Goal: Transaction & Acquisition: Purchase product/service

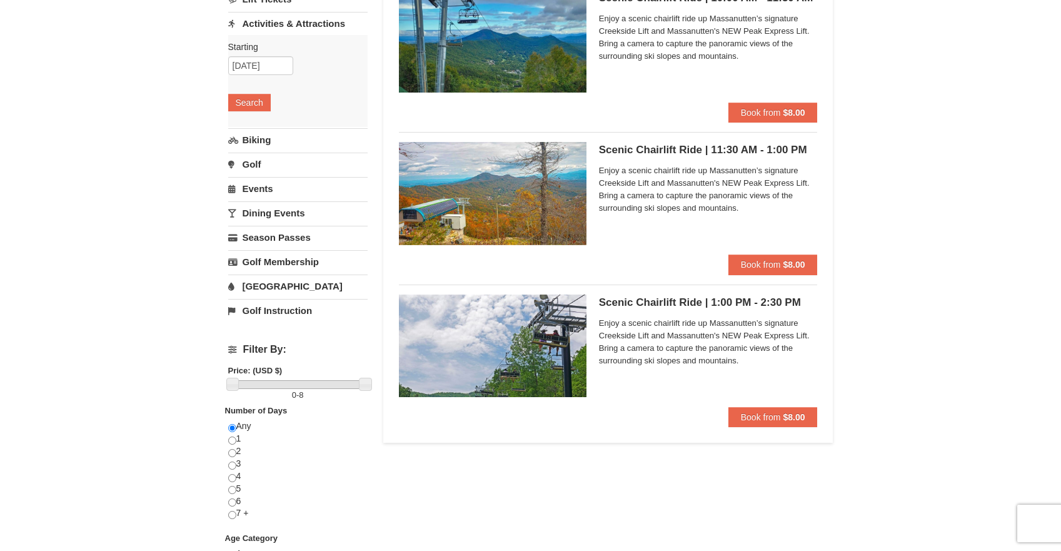
scroll to position [153, 0]
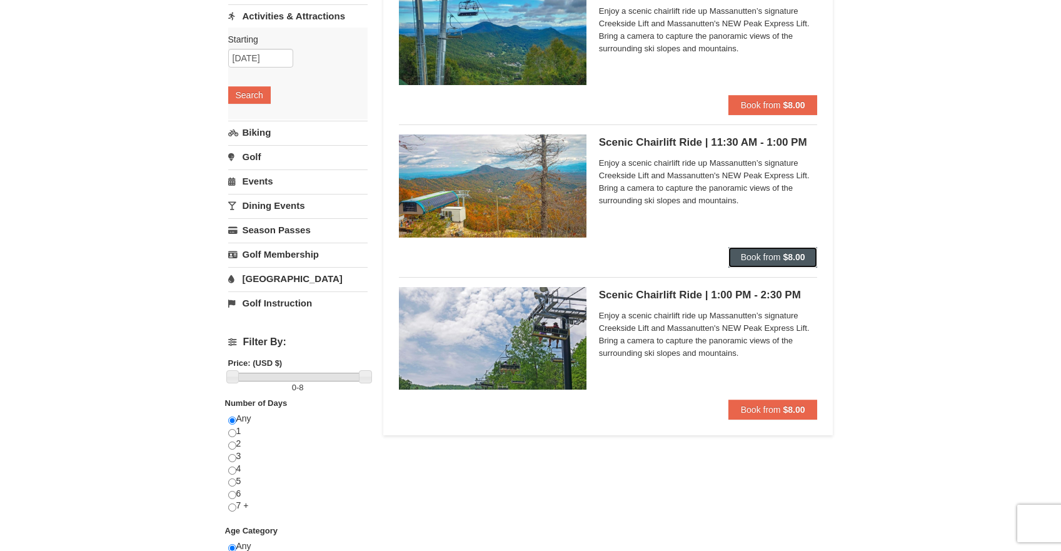
click at [770, 256] on span "Book from" at bounding box center [761, 257] width 40 height 10
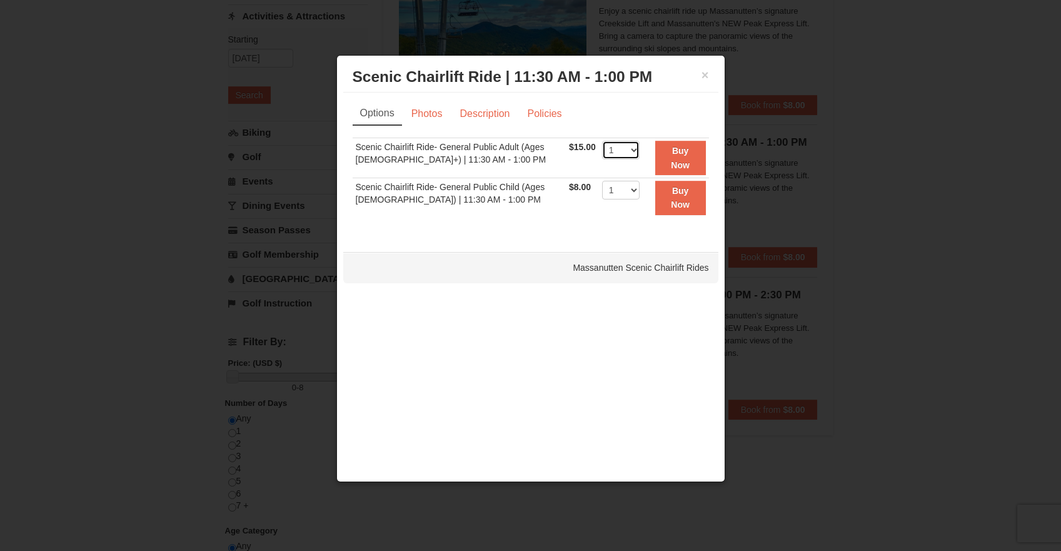
click at [624, 148] on select "1 2 3 4 5 6 7 8 9 10 11 12 13 14 15 16 17 18 19 20 21 22" at bounding box center [621, 150] width 38 height 19
select select "2"
click at [602, 141] on select "1 2 3 4 5 6 7 8 9 10 11 12 13 14 15 16 17 18 19 20 21 22" at bounding box center [621, 150] width 38 height 19
click at [685, 154] on strong "Buy Now" at bounding box center [680, 158] width 19 height 24
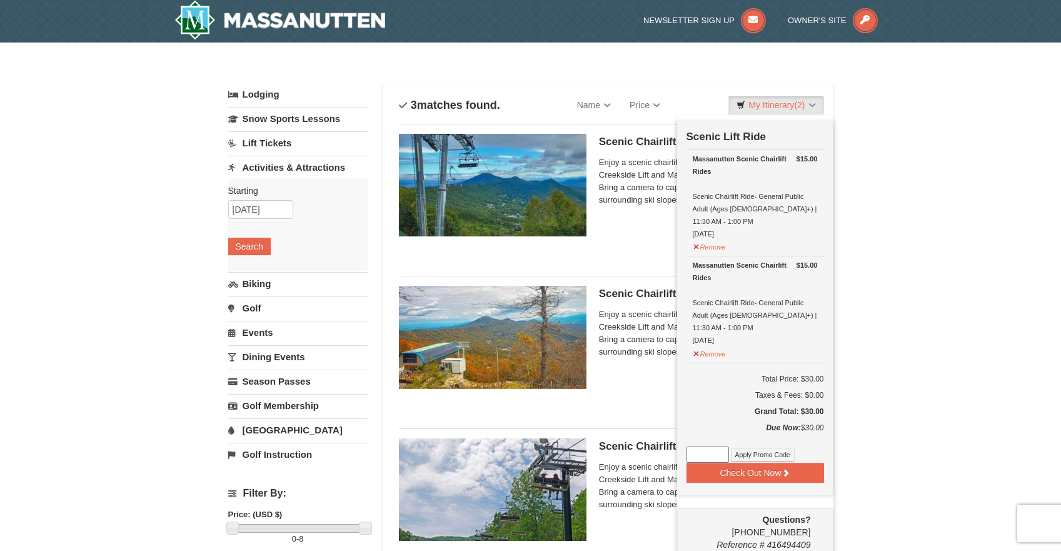
scroll to position [4, 0]
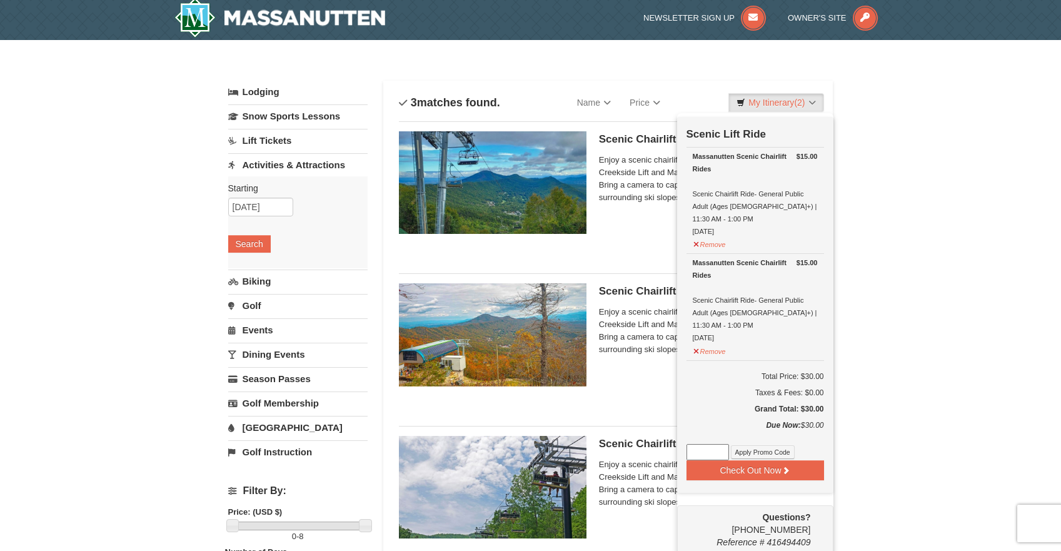
click at [923, 254] on div "× Categories List Filter My Itinerary (2) Check Out Now Scenic Lift Ride $15.00…" at bounding box center [530, 496] width 1061 height 913
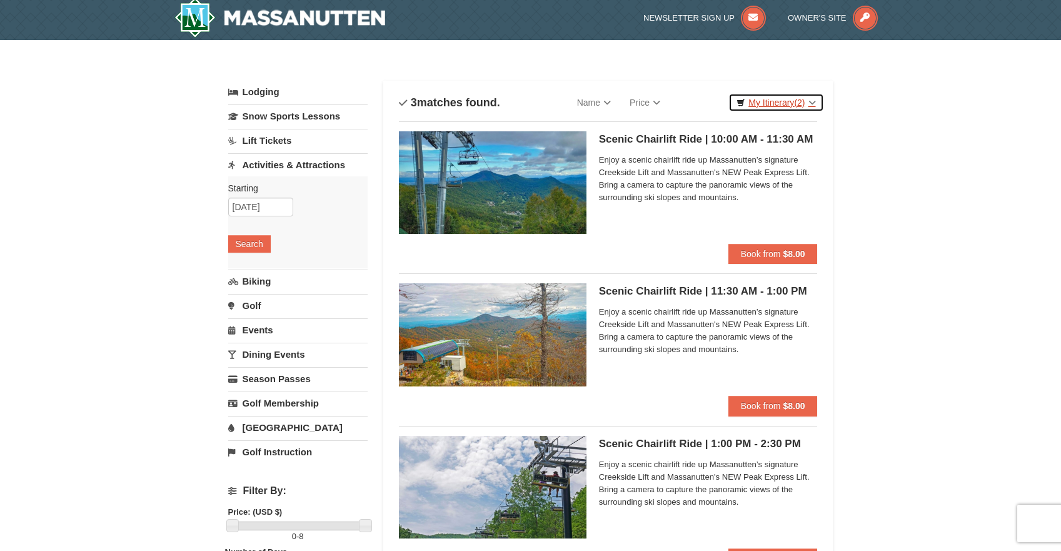
click at [773, 103] on link "My Itinerary (2)" at bounding box center [775, 102] width 95 height 19
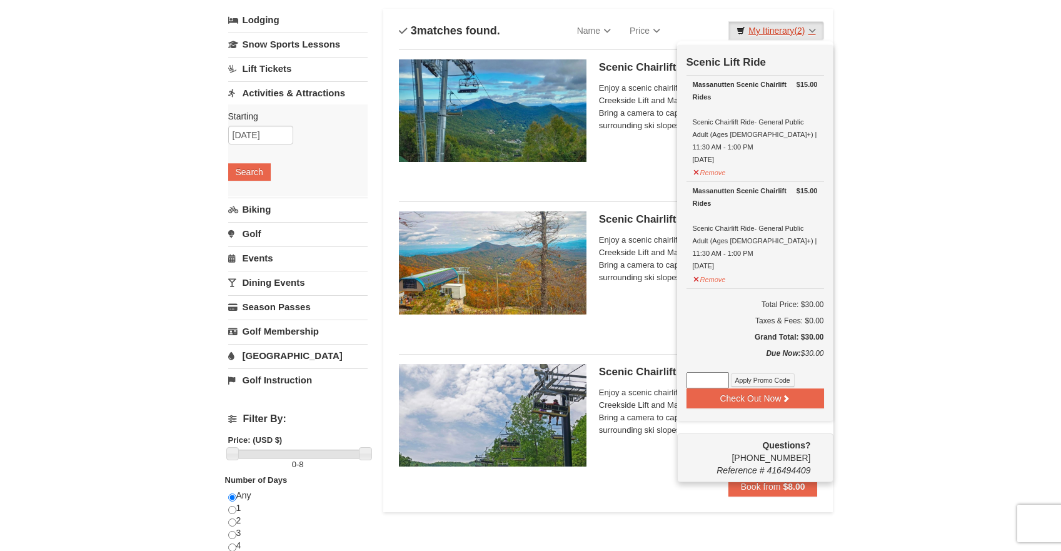
scroll to position [77, 0]
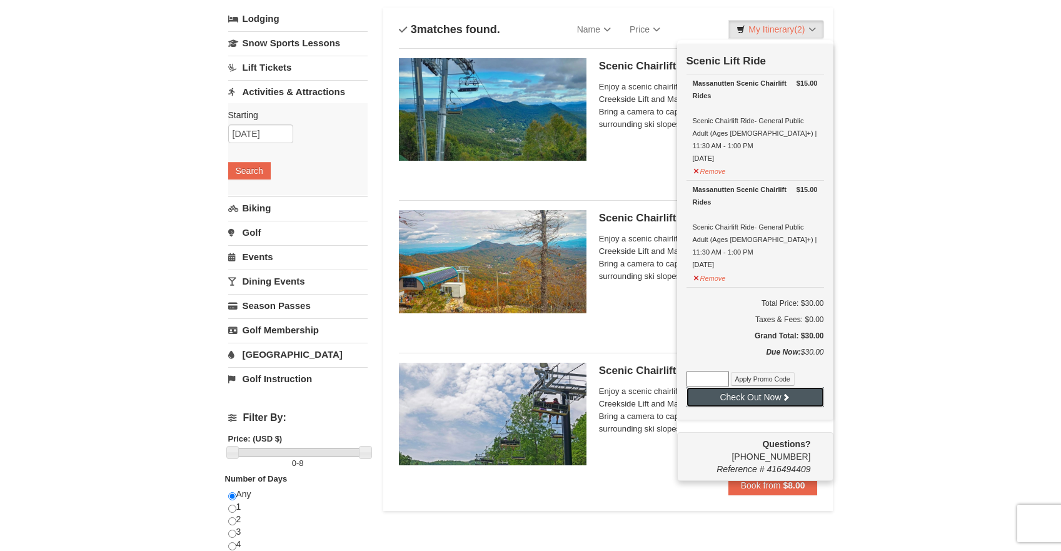
click at [760, 387] on button "Check Out Now" at bounding box center [755, 397] width 138 height 20
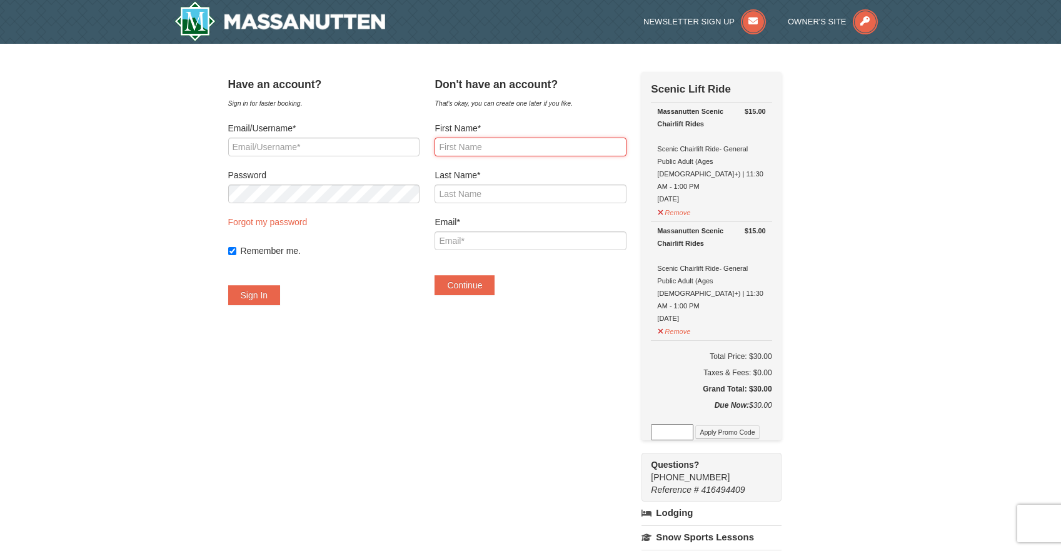
click at [494, 152] on input "First Name*" at bounding box center [530, 147] width 191 height 19
type input "Penny"
type input "Church"
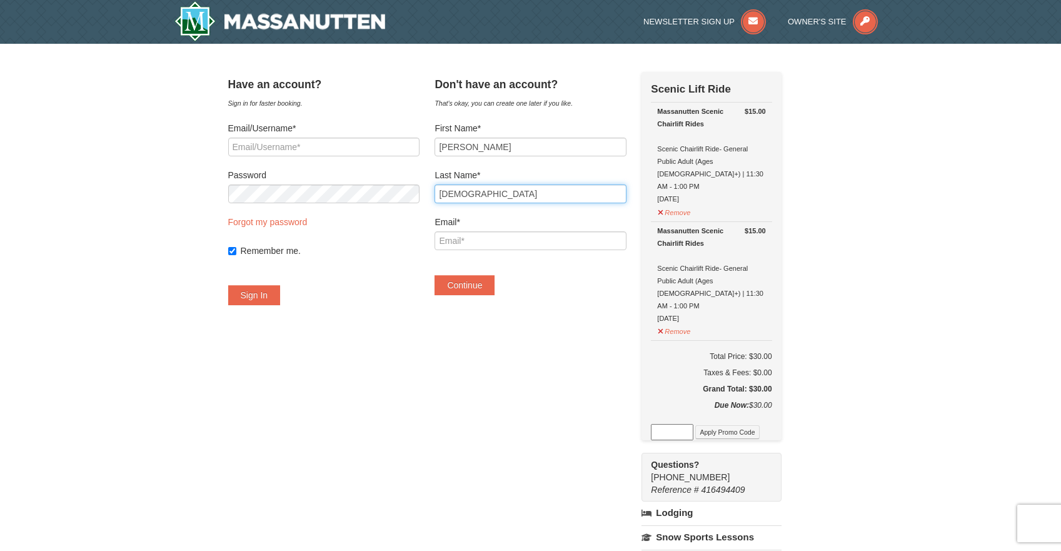
type input "[EMAIL_ADDRESS][DOMAIN_NAME]"
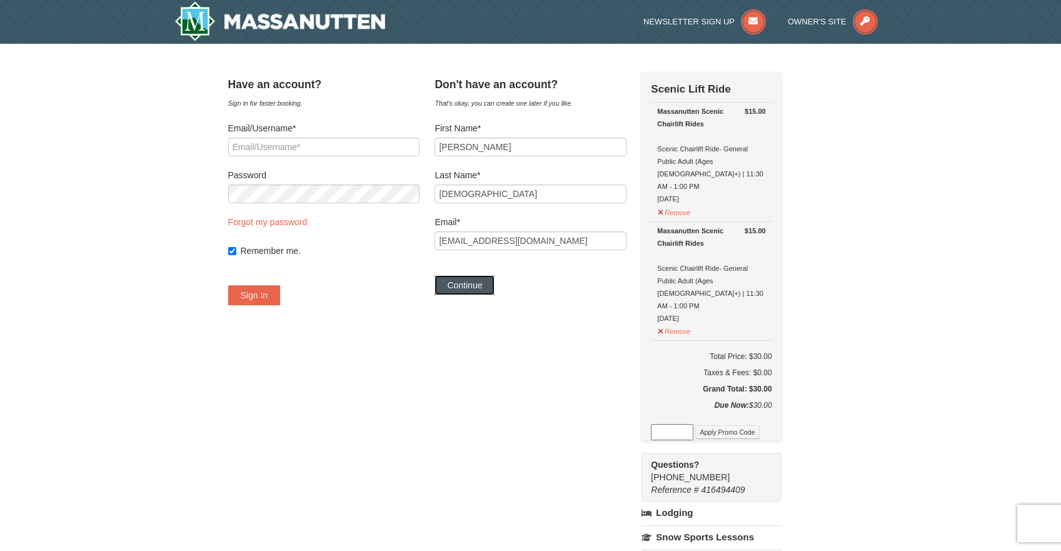
click at [475, 283] on button "Continue" at bounding box center [465, 285] width 60 height 20
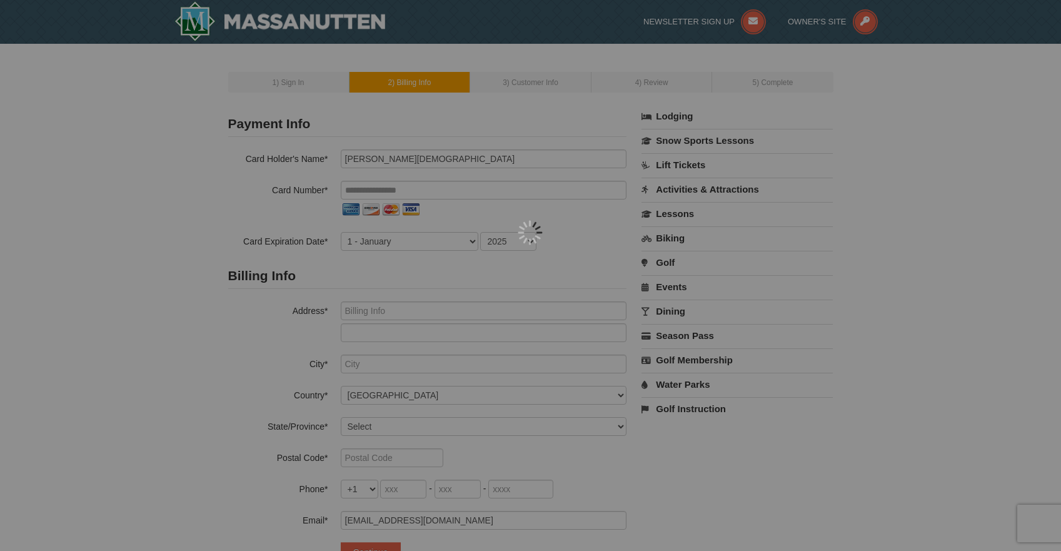
select select "10"
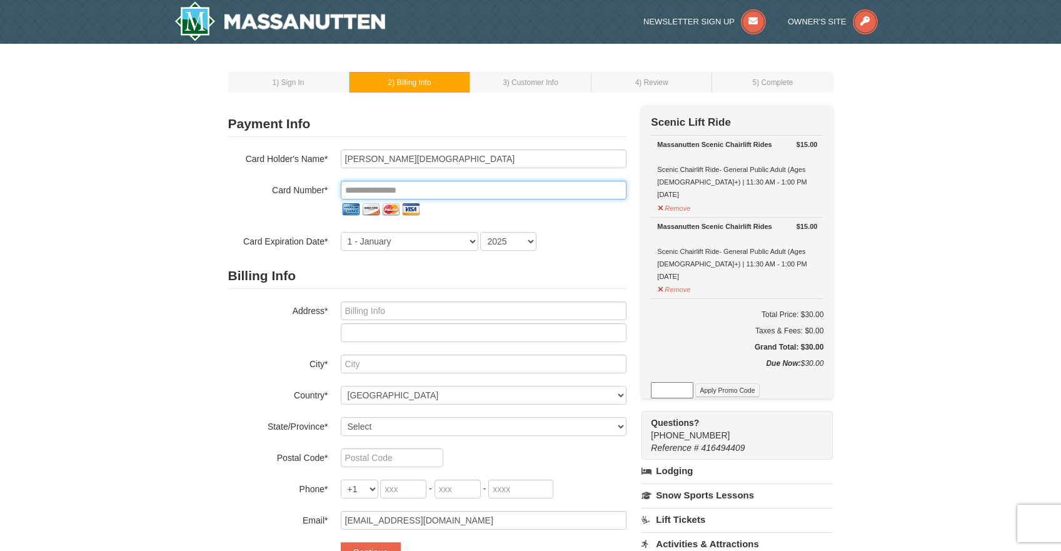
click at [450, 189] on input "tel" at bounding box center [484, 190] width 286 height 19
type input "**********"
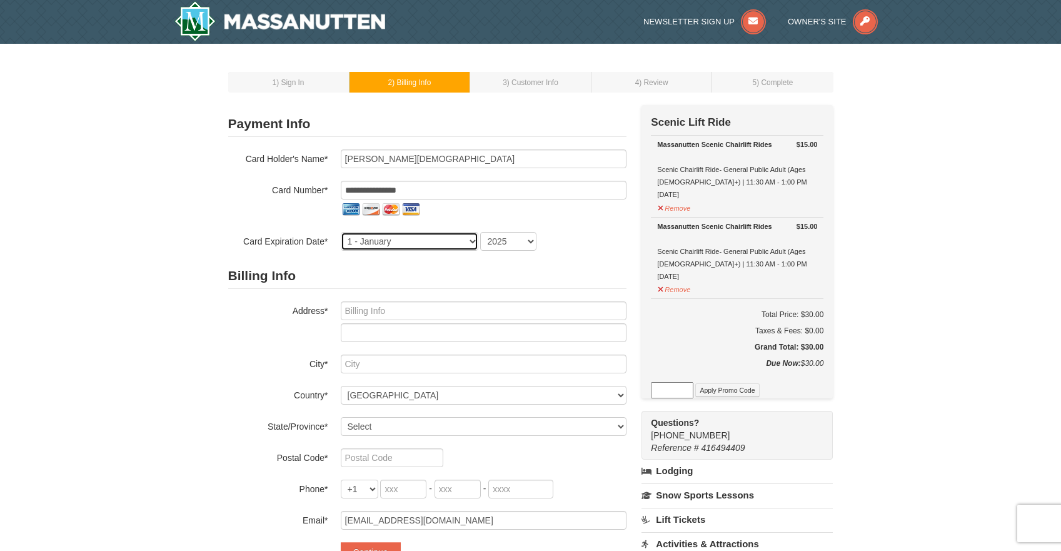
select select "5"
select select "2027"
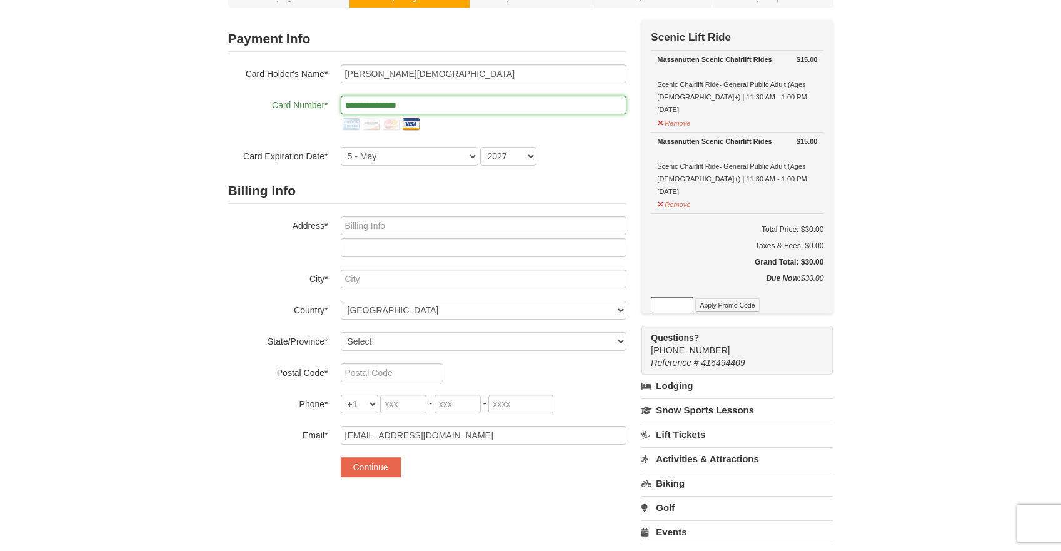
scroll to position [88, 0]
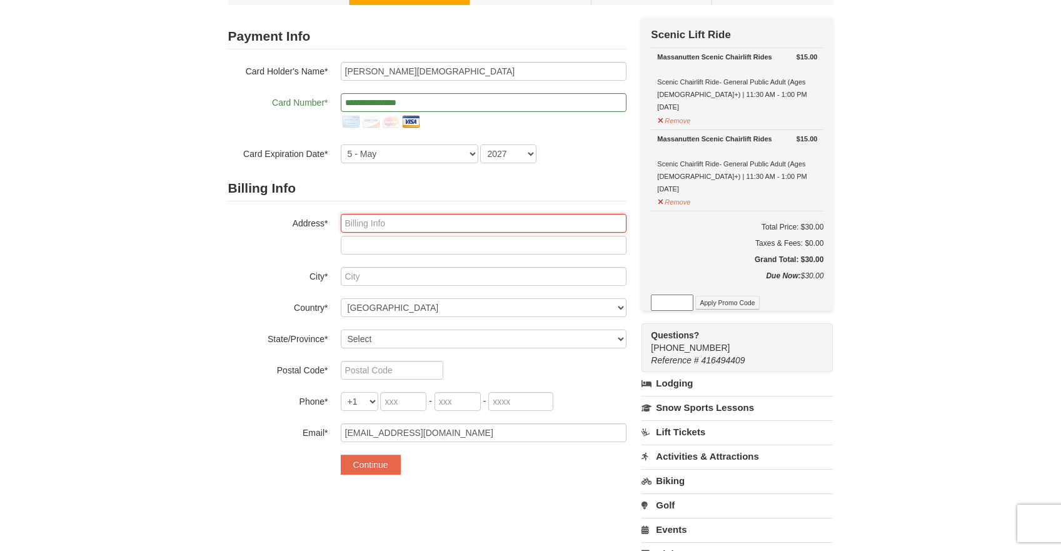
click at [447, 225] on input "text" at bounding box center [484, 223] width 286 height 19
type input "7025 Golden Aster Drive"
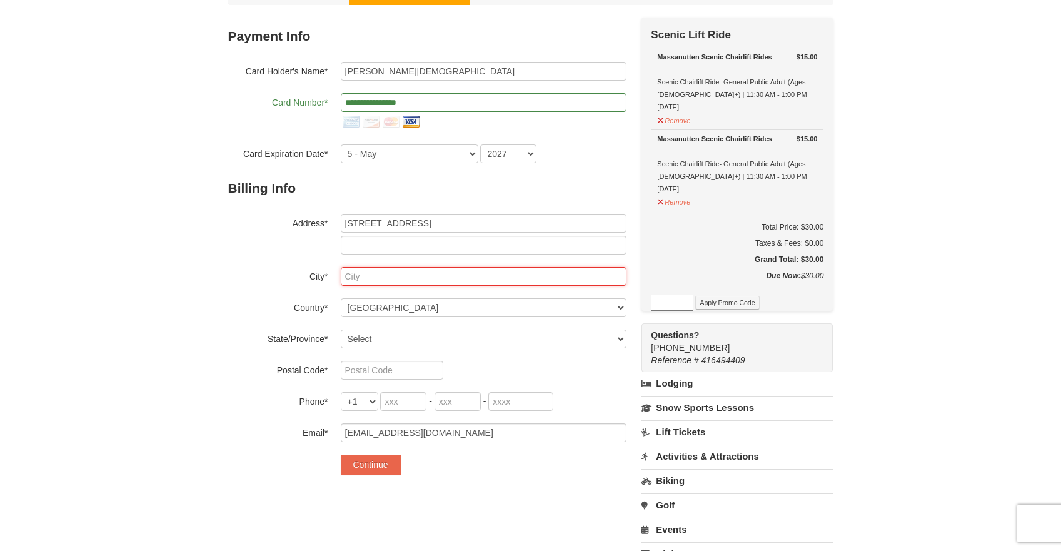
type input "Moseley"
select select "VA"
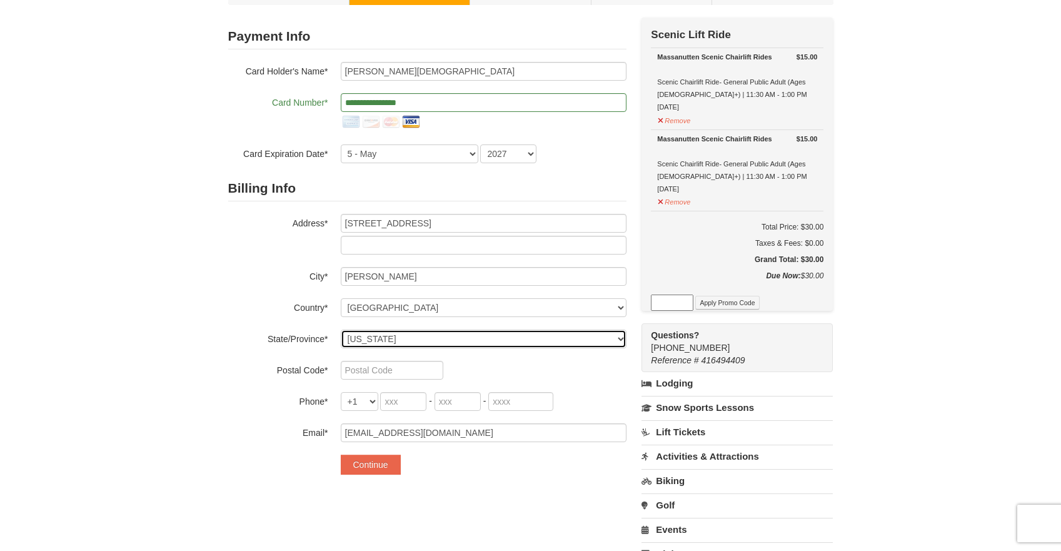
type input "23120"
type input "804"
type input "339"
type input "8172"
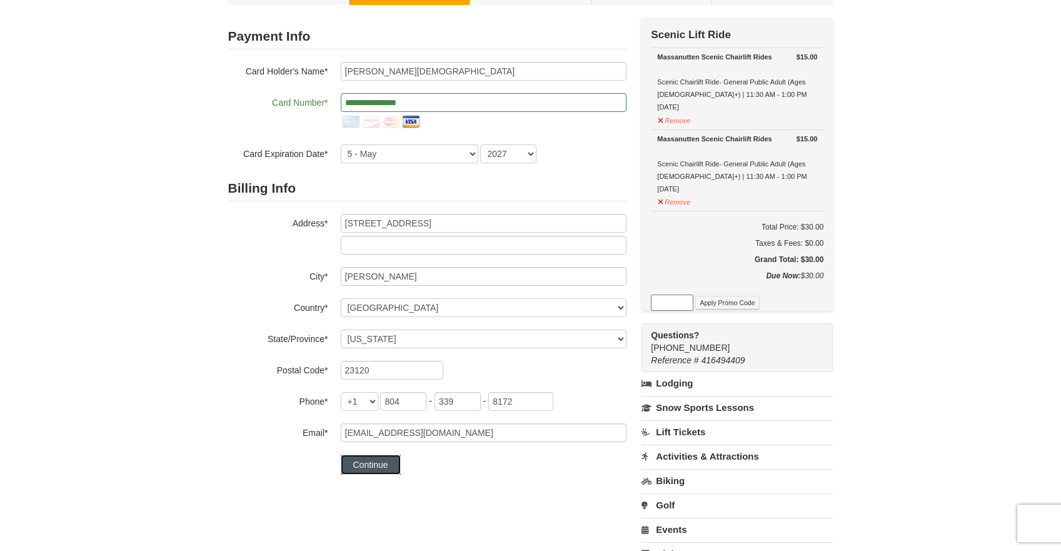
click at [380, 465] on button "Continue" at bounding box center [371, 465] width 60 height 20
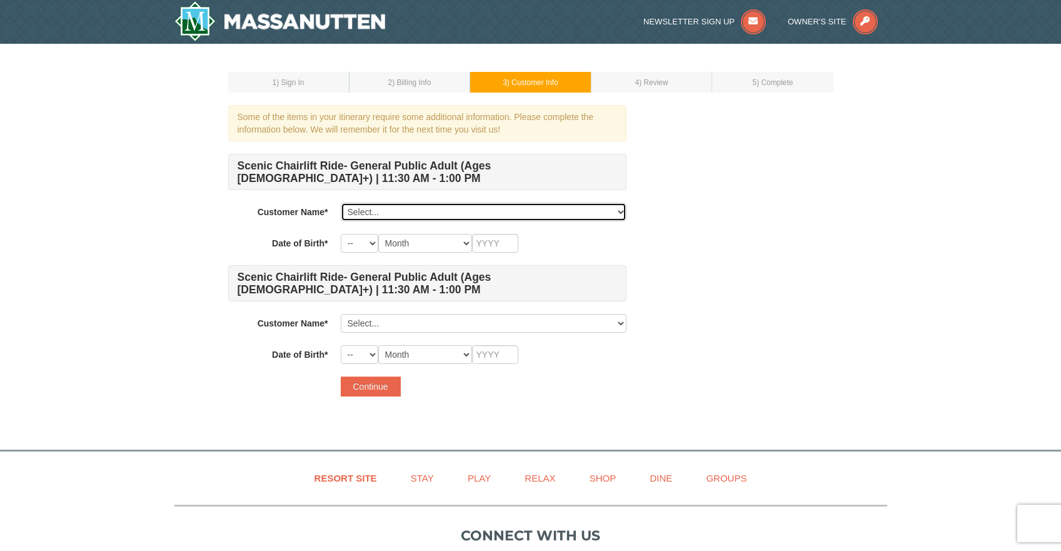
click at [601, 209] on select "Select... Penny Church Add New..." at bounding box center [484, 212] width 286 height 19
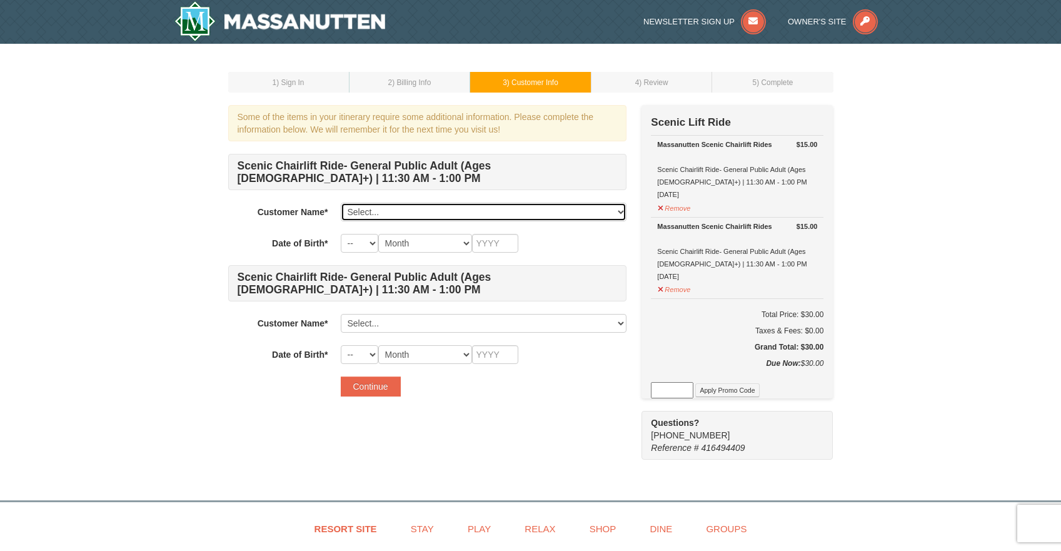
select select "28342183"
click at [341, 203] on select "Select... Penny Church Add New..." at bounding box center [484, 212] width 286 height 19
click at [371, 244] on select "-- 01 02 03 04 05 06 07 08 09 10 11 12 13 14 15 16 17 18 19 20 21 22 23 24 25 2…" at bounding box center [360, 243] width 38 height 19
click at [341, 234] on select "-- 01 02 03 04 05 06 07 08 09 10 11 12 13 14 15 16 17 18 19 20 21 22 23 24 25 2…" at bounding box center [360, 243] width 38 height 19
click at [457, 244] on select "Month January February March April May June July August September October Novem…" at bounding box center [425, 243] width 94 height 19
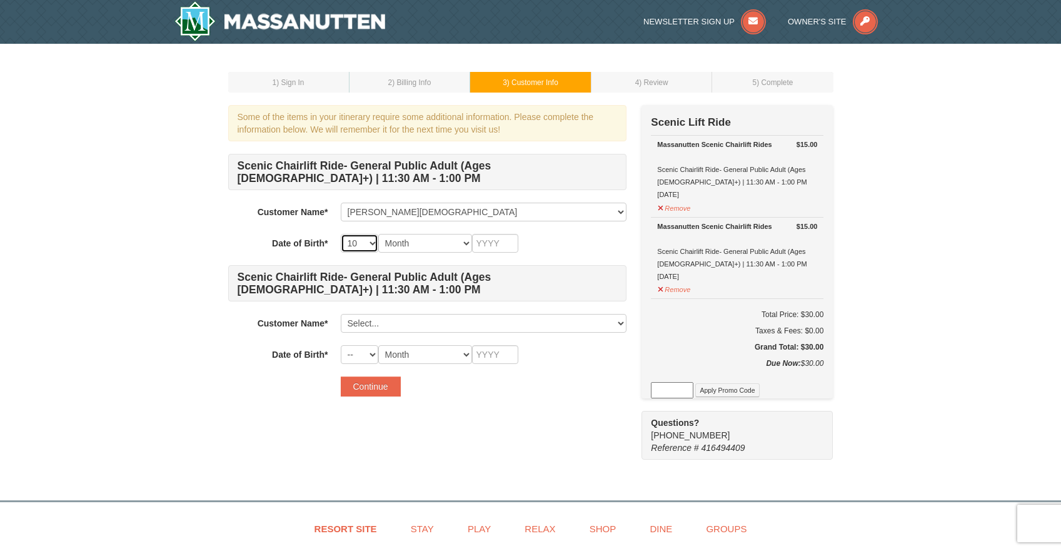
click at [370, 246] on select "-- 01 02 03 04 05 06 07 08 09 10 11 12 13 14 15 16 17 18 19 20 21 22 23 24 25 2…" at bounding box center [360, 243] width 38 height 19
select select "29"
click at [341, 234] on select "-- 01 02 03 04 05 06 07 08 09 10 11 12 13 14 15 16 17 18 19 20 21 22 23 24 25 2…" at bounding box center [360, 243] width 38 height 19
click at [459, 241] on select "Month January February March April May June July August September October Novem…" at bounding box center [425, 243] width 94 height 19
select select "10"
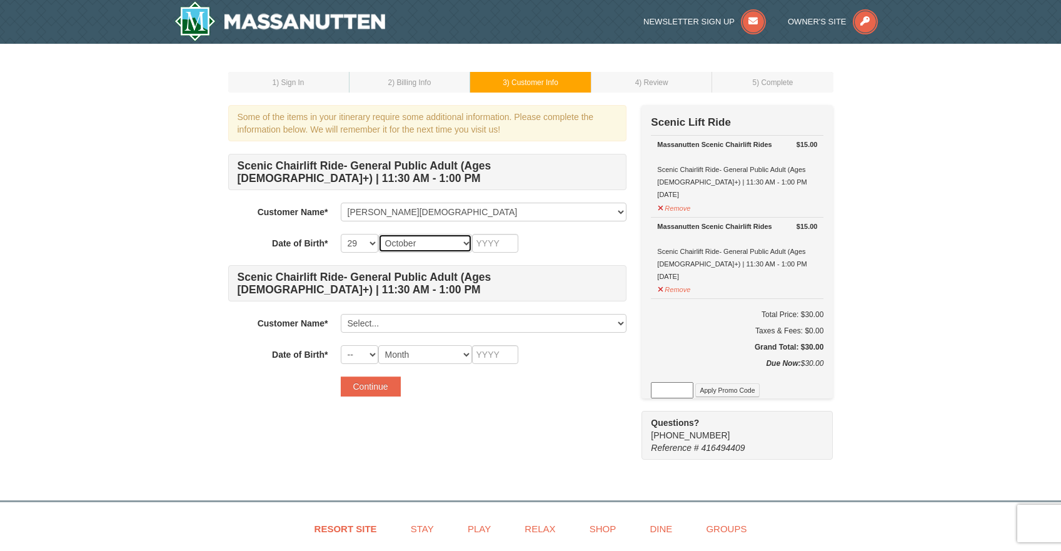
click at [378, 234] on select "Month January February March April May June July August September October Novem…" at bounding box center [425, 243] width 94 height 19
click at [503, 248] on input "text" at bounding box center [495, 243] width 46 height 19
type input "1963"
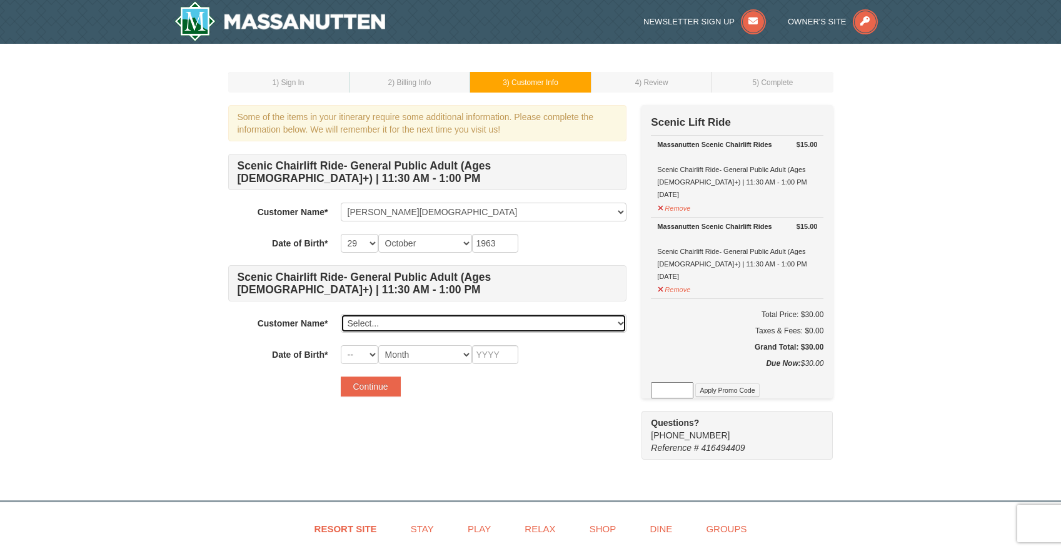
click at [380, 323] on select "Select... Penny Church Add New..." at bounding box center [484, 323] width 286 height 19
click select "Select... Penny Church Add New..." at bounding box center [484, 323] width 286 height 19
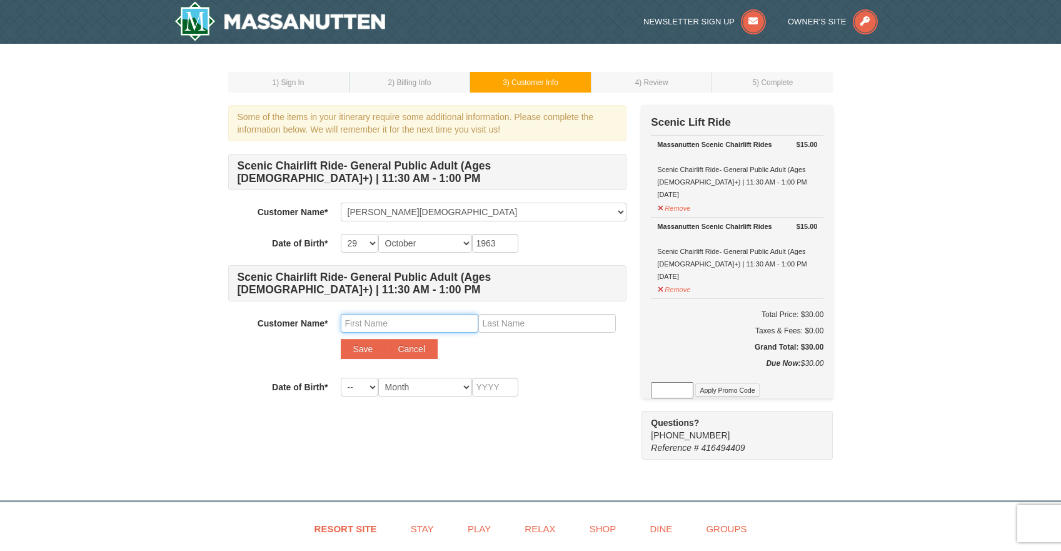
click at [393, 326] on input "text" at bounding box center [410, 323] width 138 height 19
type input "s"
type input "Steve"
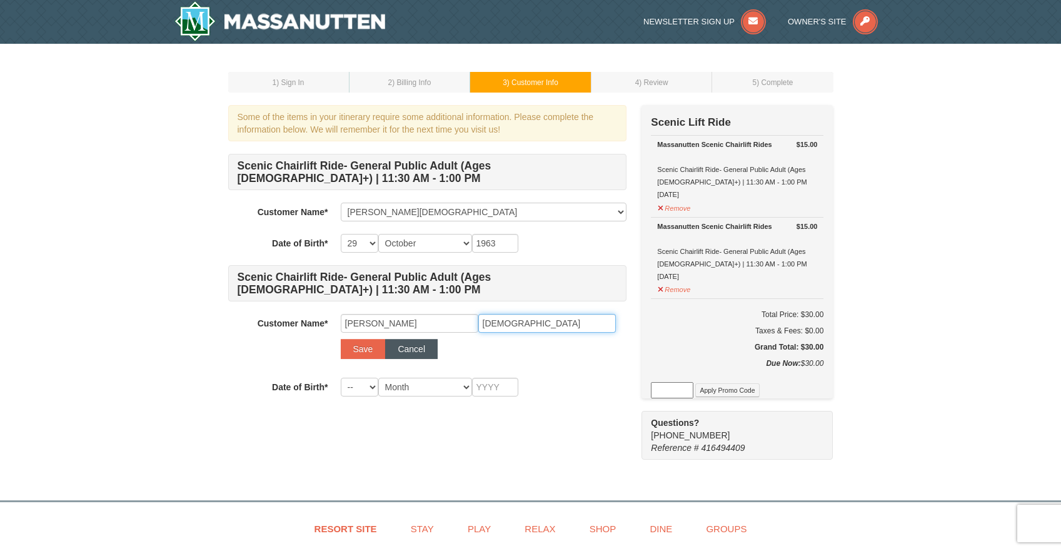
type input "Church"
click at [361, 349] on button "Save" at bounding box center [363, 349] width 45 height 20
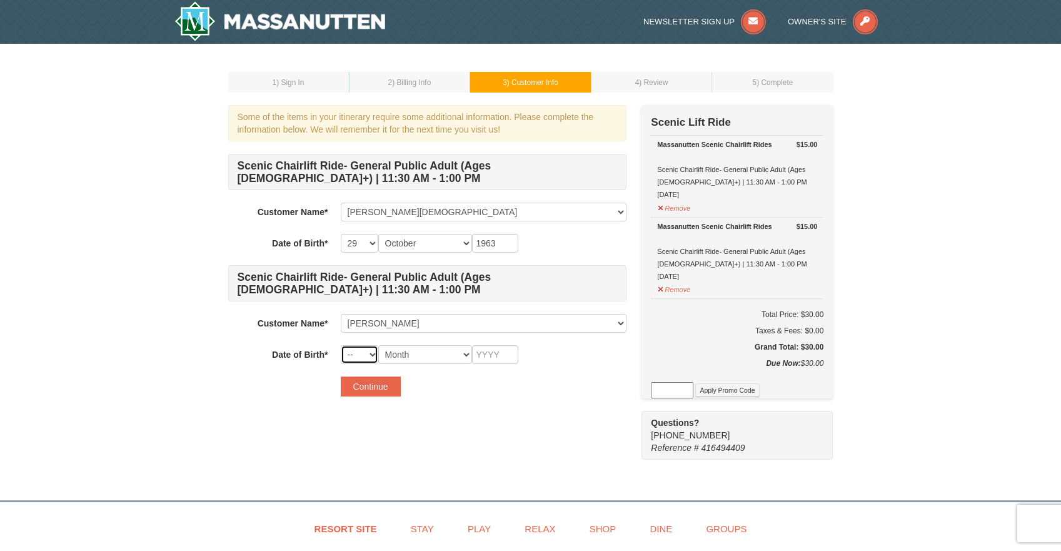
click at [366, 356] on select "-- 01 02 03 04 05 06 07 08 09 10 11 12 13 14 15 16 17 18 19 20 21 22 23 24 25 2…" at bounding box center [360, 354] width 38 height 19
click at [341, 345] on select "-- 01 02 03 04 05 06 07 08 09 10 11 12 13 14 15 16 17 18 19 20 21 22 23 24 25 2…" at bounding box center [360, 354] width 38 height 19
click at [370, 354] on select "-- 01 02 03 04 05 06 07 08 09 10 11 12 13 14 15 16 17 18 19 20 21 22 23 24 25 2…" at bounding box center [360, 354] width 38 height 19
select select "06"
click at [341, 345] on select "-- 01 02 03 04 05 06 07 08 09 10 11 12 13 14 15 16 17 18 19 20 21 22 23 24 25 2…" at bounding box center [360, 354] width 38 height 19
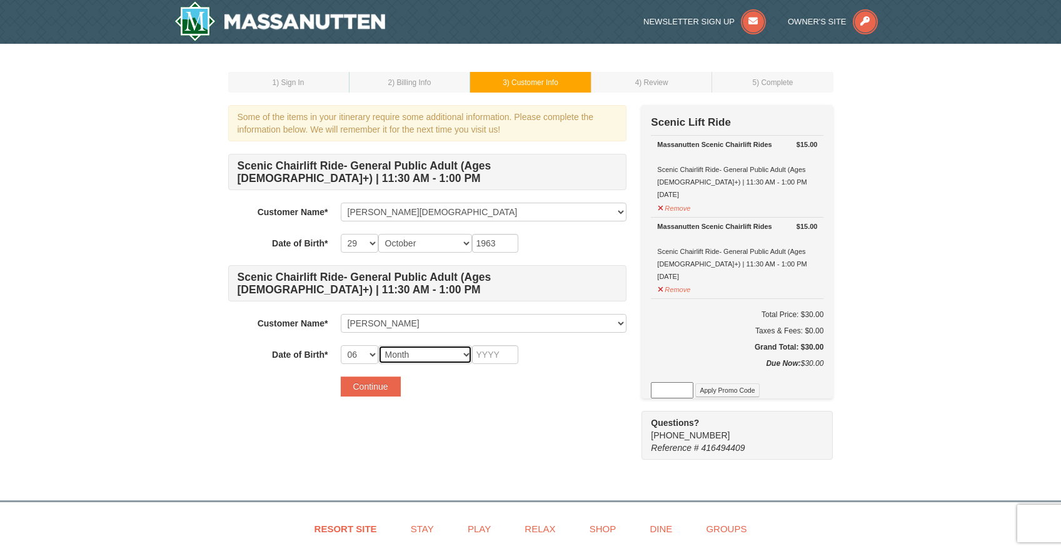
click at [454, 356] on select "Month January February March April May June July August September October Novem…" at bounding box center [425, 354] width 94 height 19
select select "09"
click at [378, 345] on select "Month January February March April May June July August September October Novem…" at bounding box center [425, 354] width 94 height 19
click at [503, 354] on input "text" at bounding box center [495, 354] width 46 height 19
type input "1961"
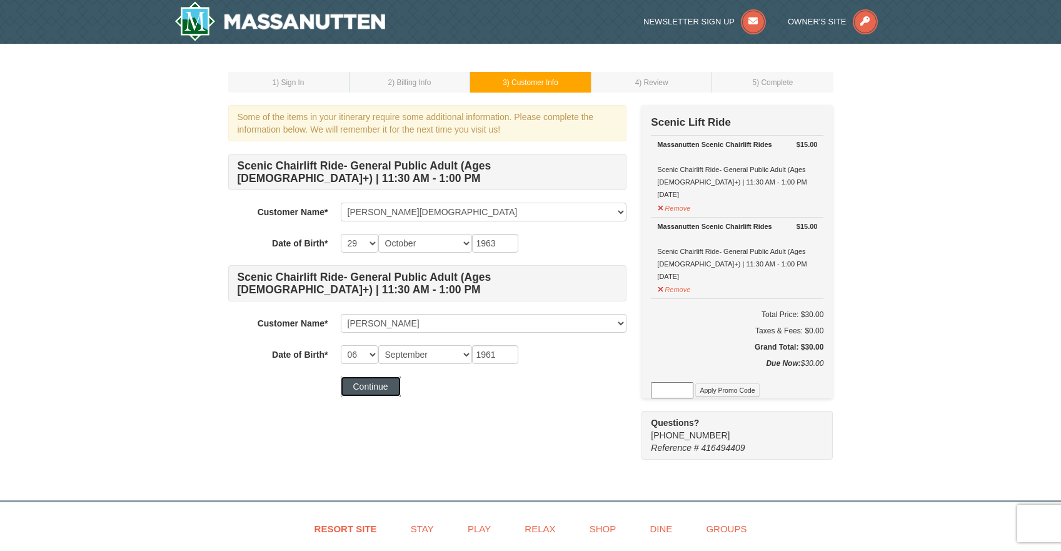
click at [377, 379] on button "Continue" at bounding box center [371, 386] width 60 height 20
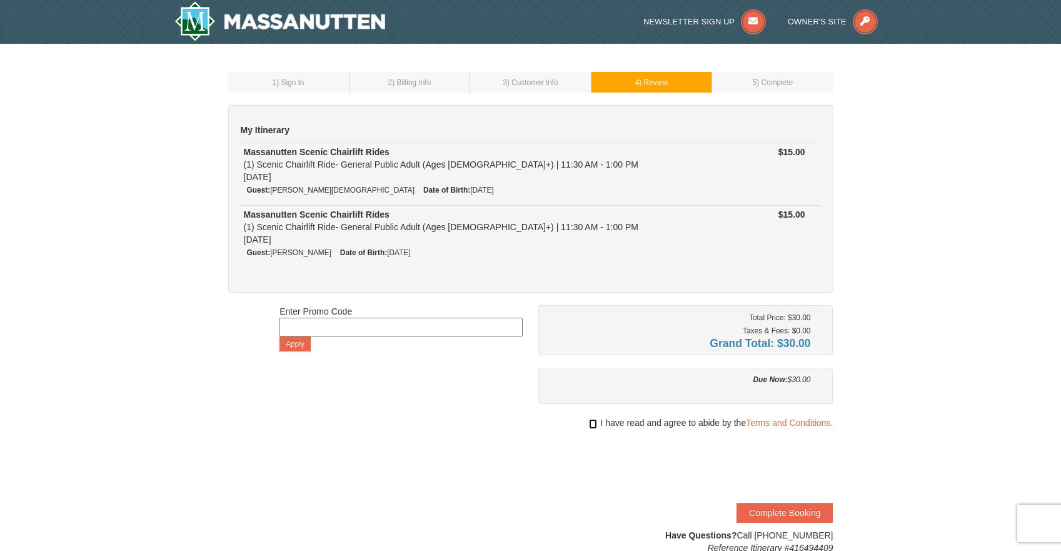
click at [592, 422] on input "checkbox" at bounding box center [593, 424] width 8 height 10
checkbox input "true"
click at [805, 510] on button "Complete Booking" at bounding box center [785, 513] width 96 height 20
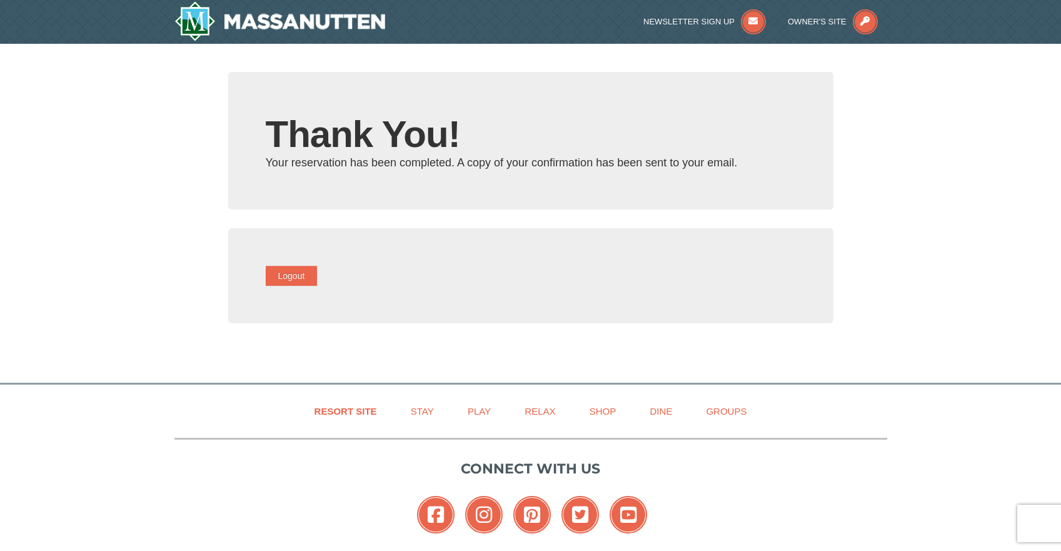
type input "pennychurch2@gmail.com"
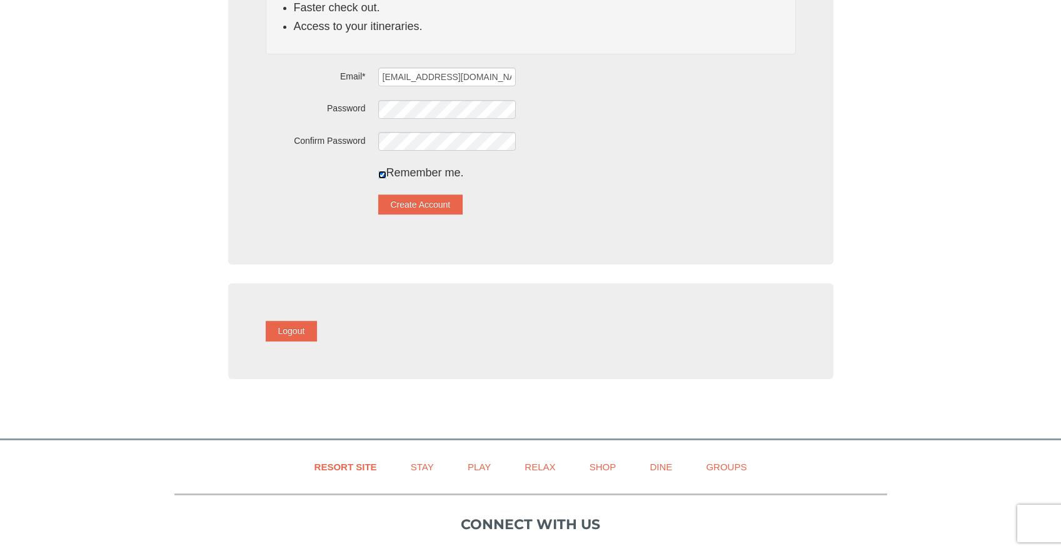
scroll to position [207, 0]
click at [435, 203] on button "Create Account" at bounding box center [420, 203] width 85 height 20
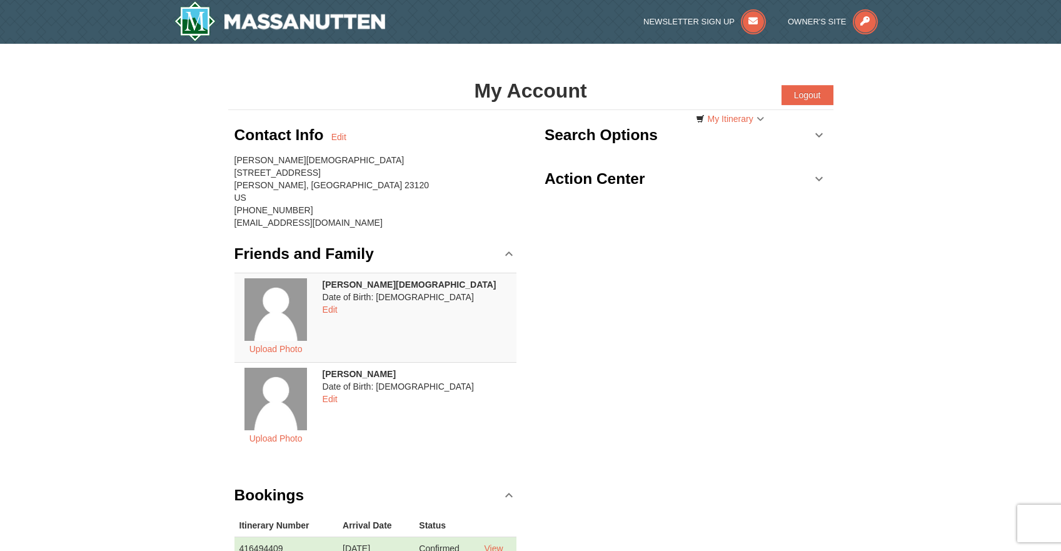
click at [449, 9] on div at bounding box center [317, 22] width 305 height 44
